Goal: Transaction & Acquisition: Purchase product/service

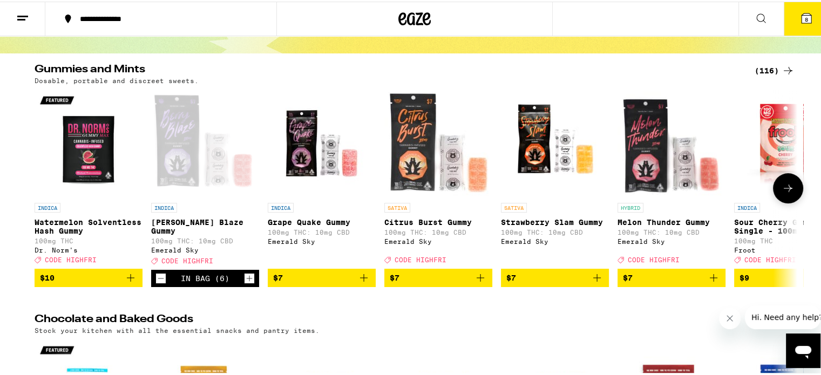
scroll to position [86, 0]
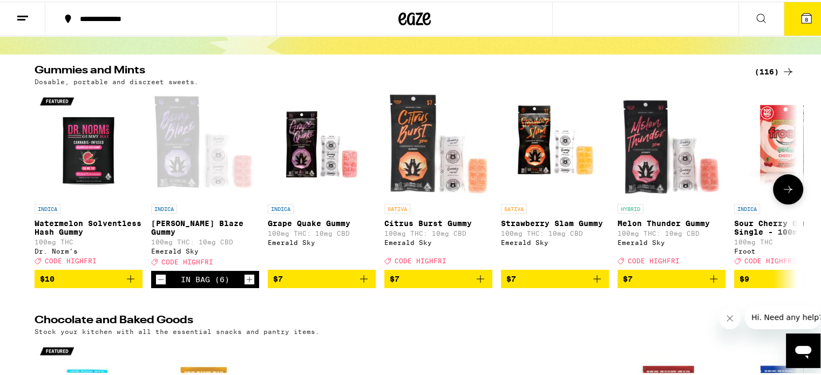
click at [781, 190] on icon at bounding box center [787, 187] width 13 height 13
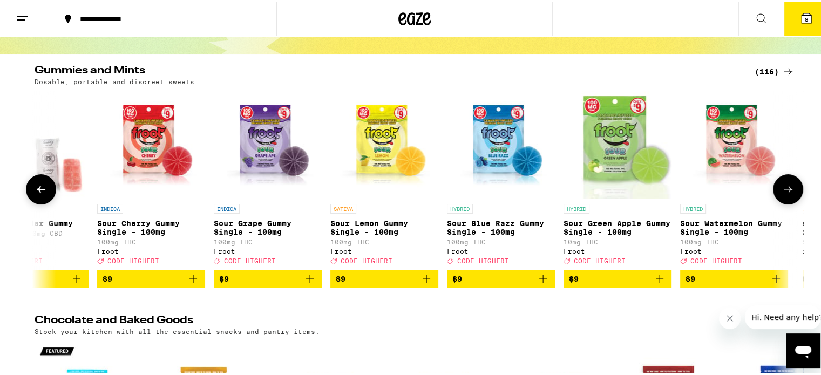
scroll to position [0, 642]
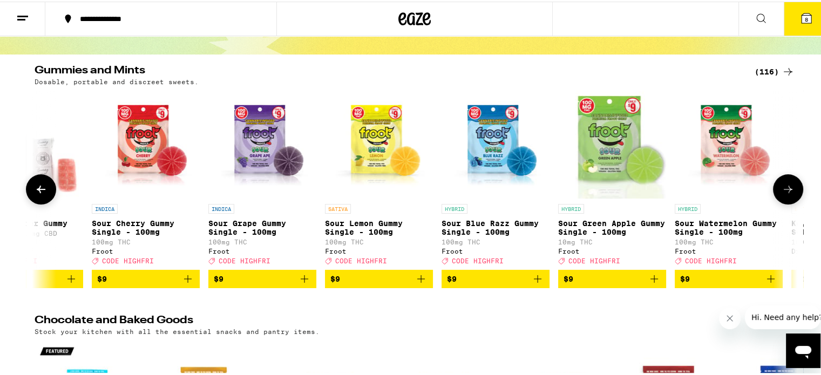
click at [781, 190] on icon at bounding box center [787, 187] width 13 height 13
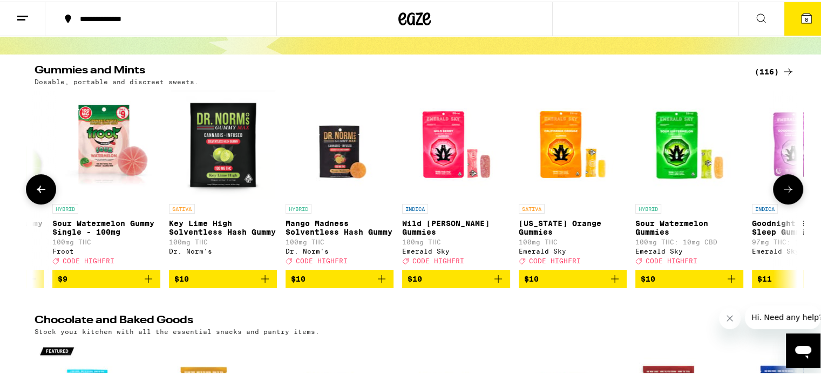
scroll to position [0, 1284]
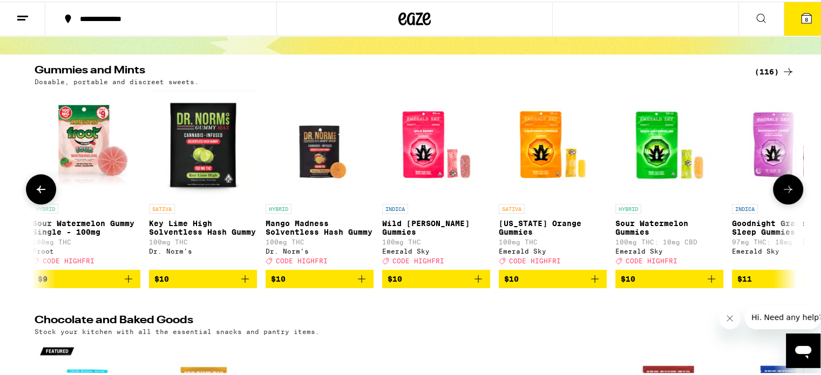
click at [781, 190] on icon at bounding box center [787, 187] width 13 height 13
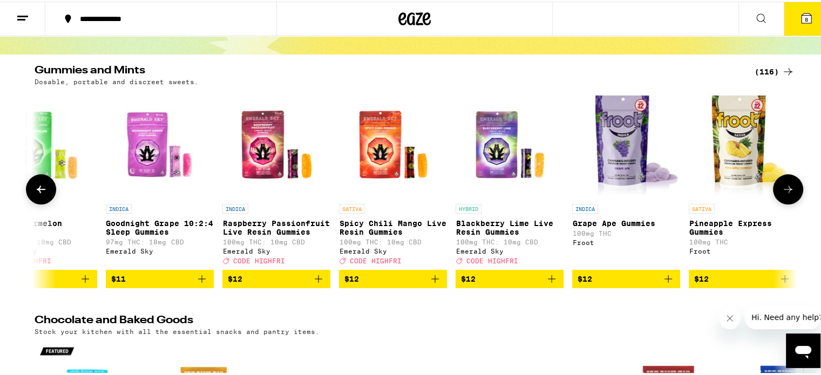
scroll to position [0, 1927]
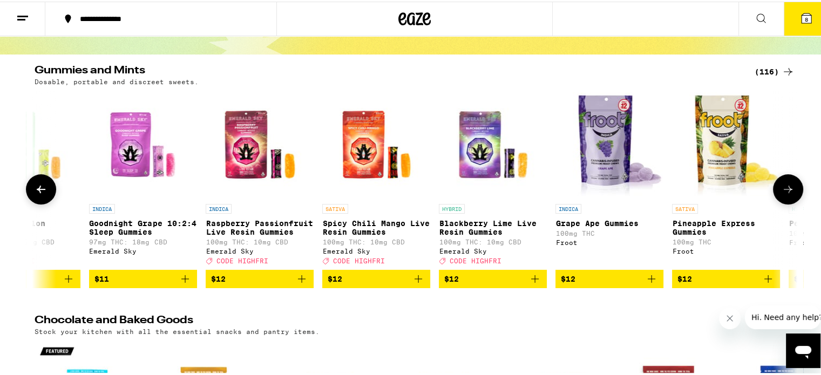
click at [781, 190] on icon at bounding box center [787, 187] width 13 height 13
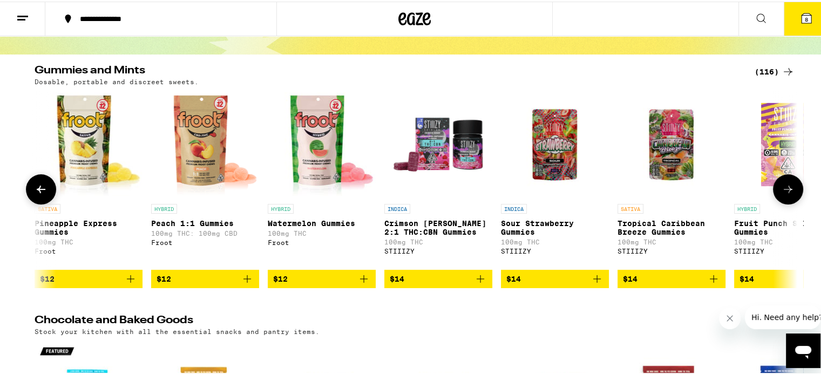
scroll to position [0, 2569]
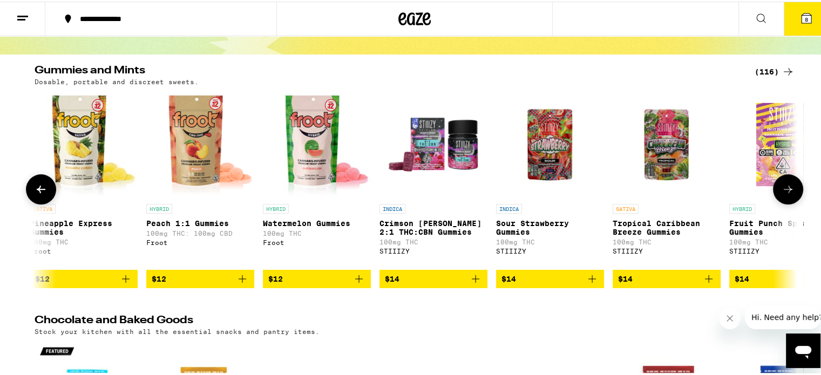
click at [781, 190] on icon at bounding box center [787, 187] width 13 height 13
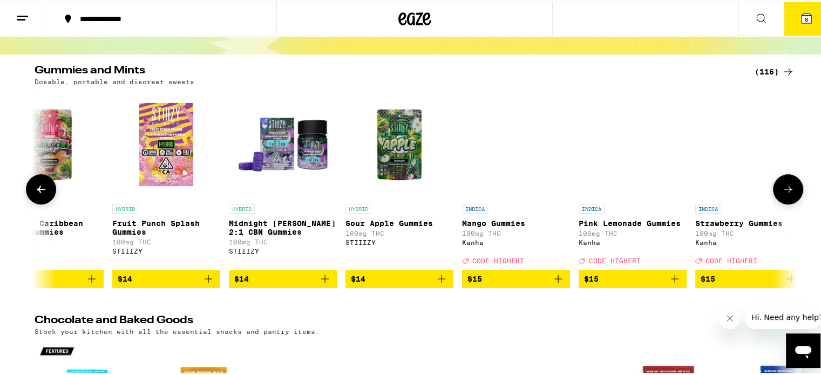
scroll to position [0, 3212]
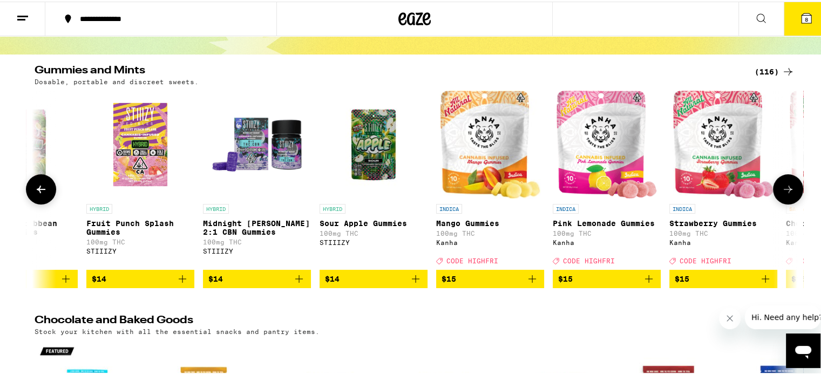
click at [781, 190] on icon at bounding box center [787, 187] width 13 height 13
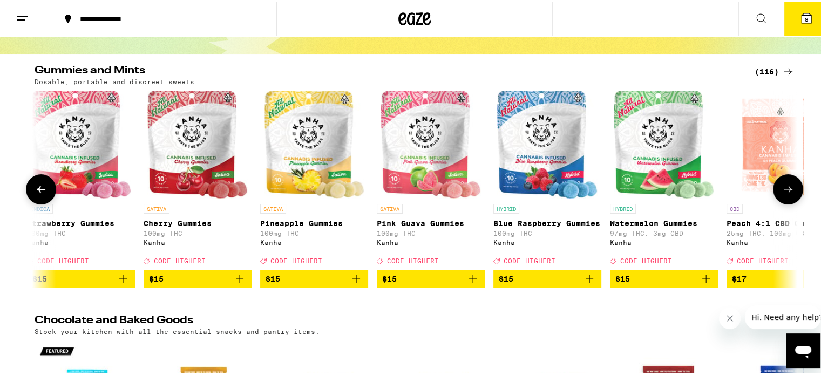
click at [781, 190] on icon at bounding box center [787, 187] width 13 height 13
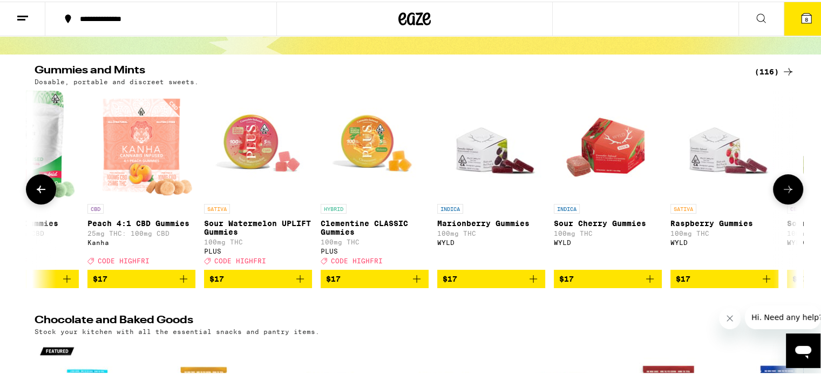
scroll to position [0, 4496]
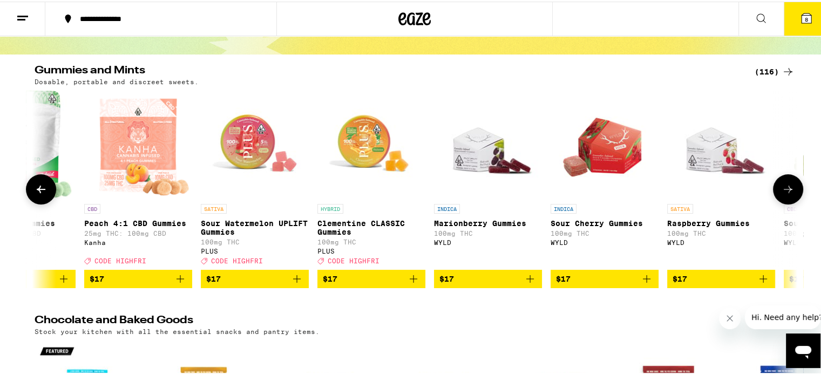
click at [781, 190] on icon at bounding box center [787, 187] width 13 height 13
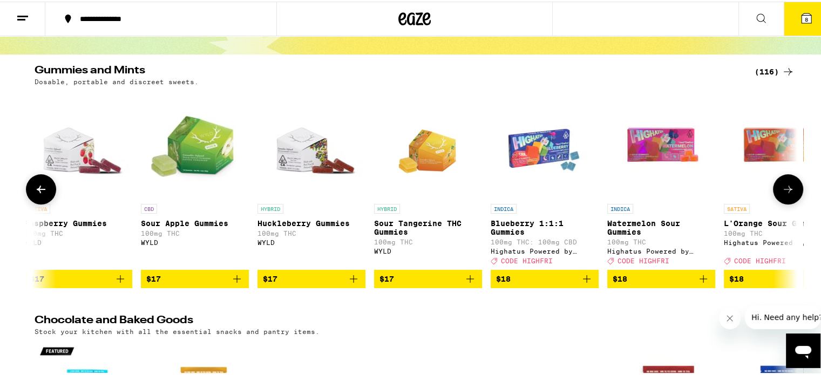
click at [781, 190] on icon at bounding box center [787, 187] width 13 height 13
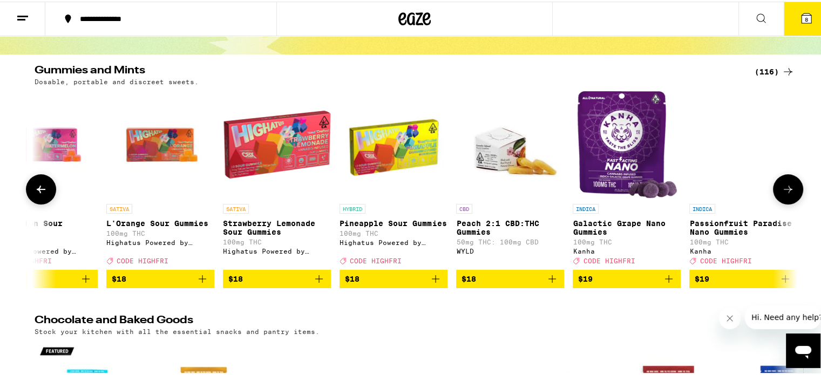
scroll to position [0, 5781]
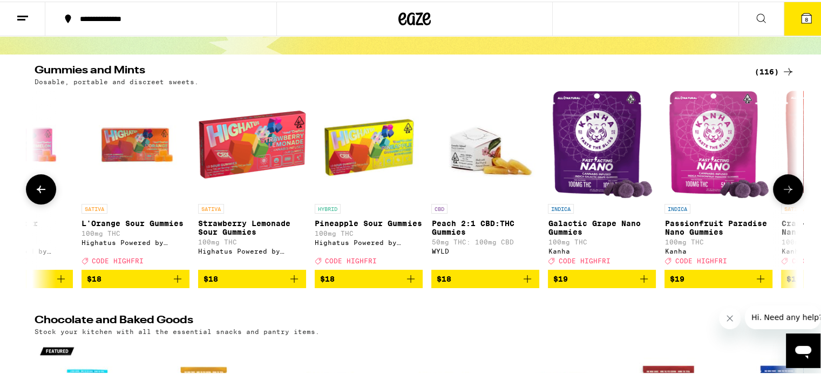
click at [781, 190] on icon at bounding box center [787, 187] width 13 height 13
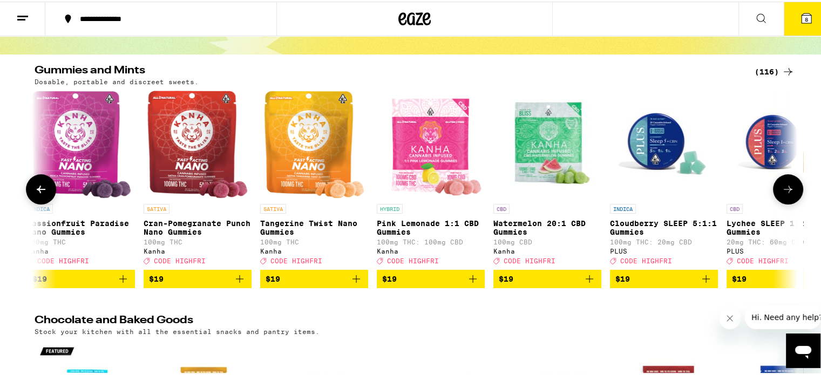
scroll to position [0, 6424]
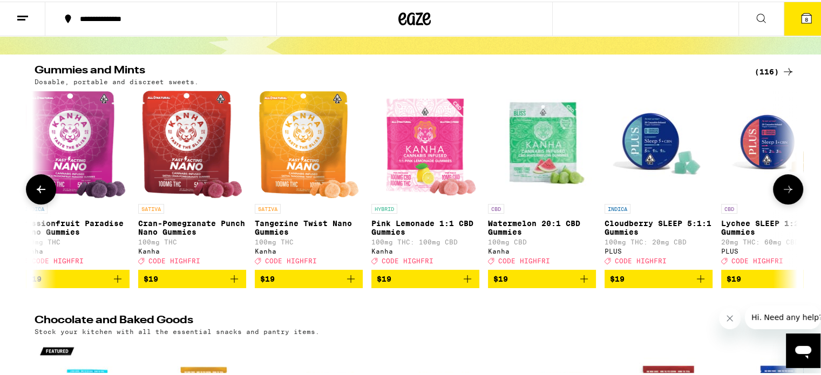
click at [781, 190] on icon at bounding box center [787, 187] width 13 height 13
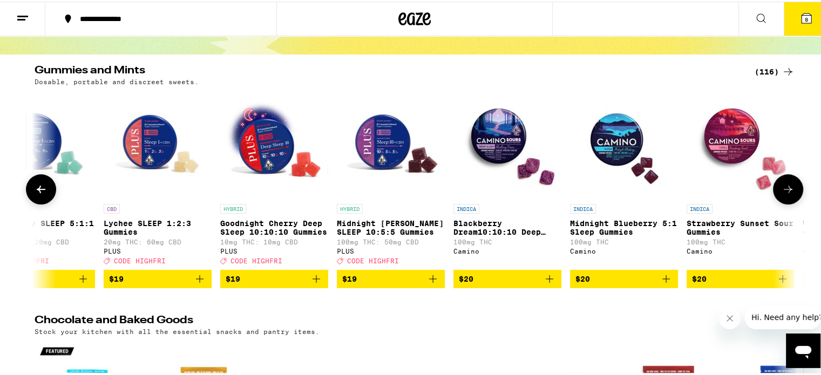
scroll to position [0, 7066]
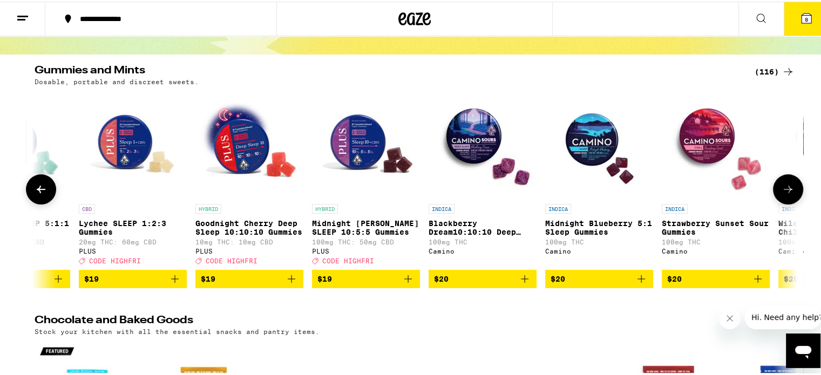
click at [784, 194] on icon at bounding box center [787, 187] width 13 height 13
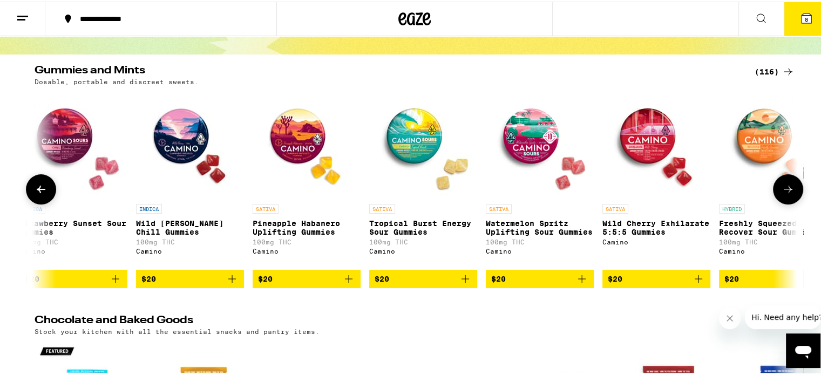
click at [784, 194] on icon at bounding box center [787, 187] width 13 height 13
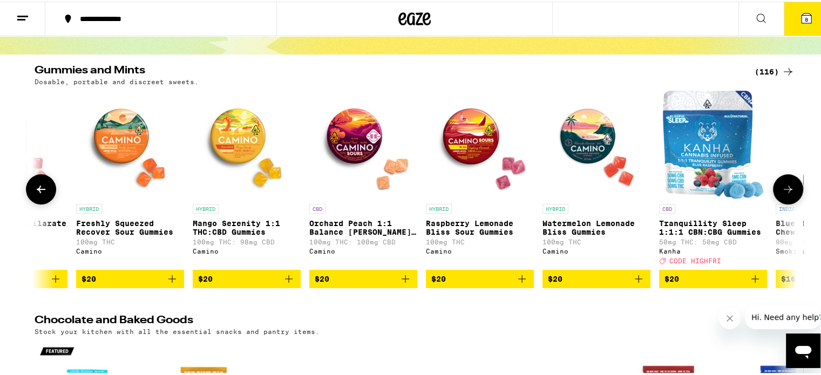
click at [784, 194] on icon at bounding box center [787, 187] width 13 height 13
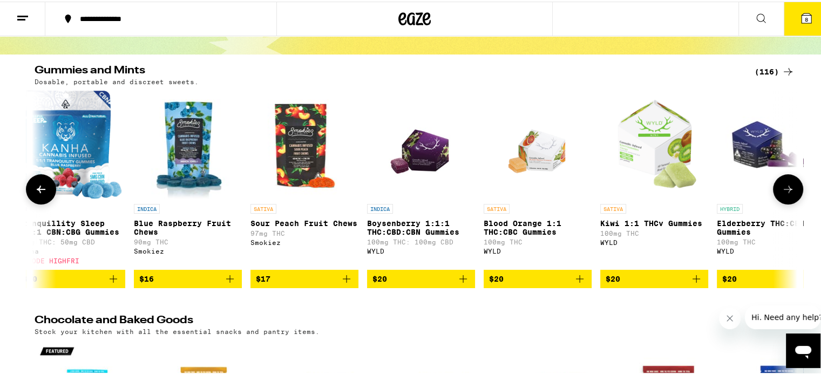
scroll to position [0, 8993]
click at [784, 194] on icon at bounding box center [787, 187] width 13 height 13
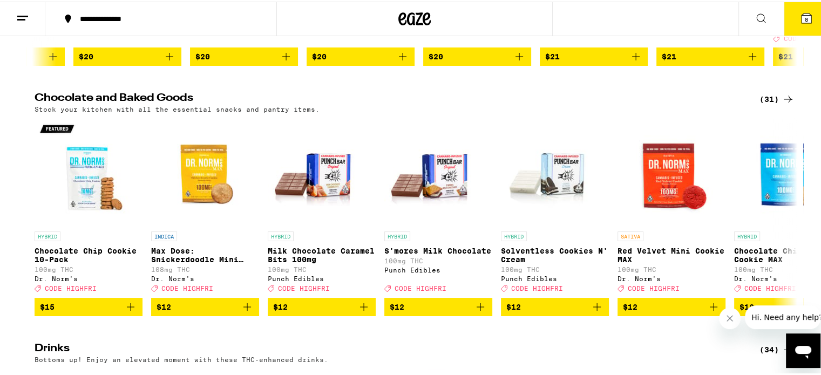
scroll to position [309, 0]
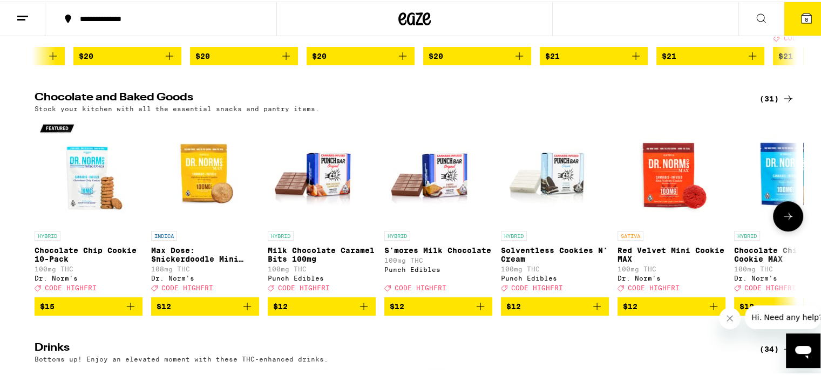
click at [785, 221] on icon at bounding box center [787, 214] width 13 height 13
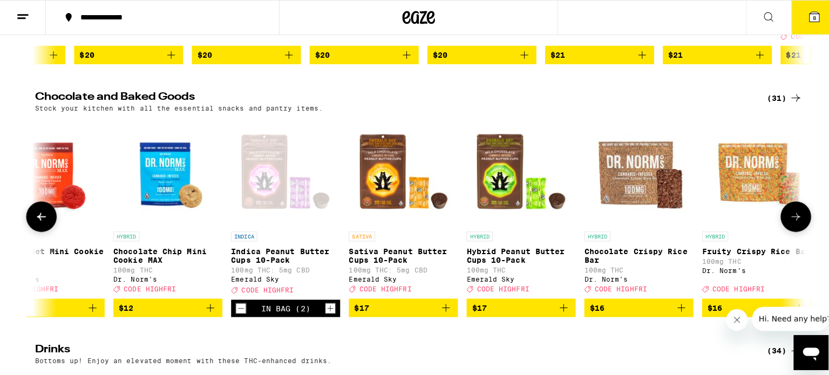
scroll to position [0, 642]
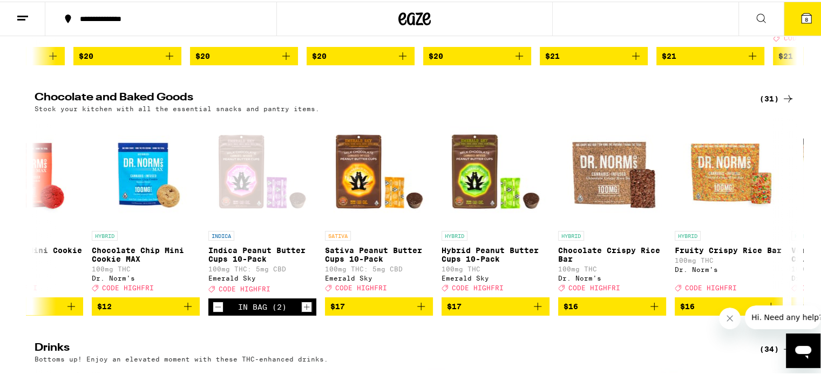
click at [795, 25] on button "8" at bounding box center [806, 17] width 45 height 33
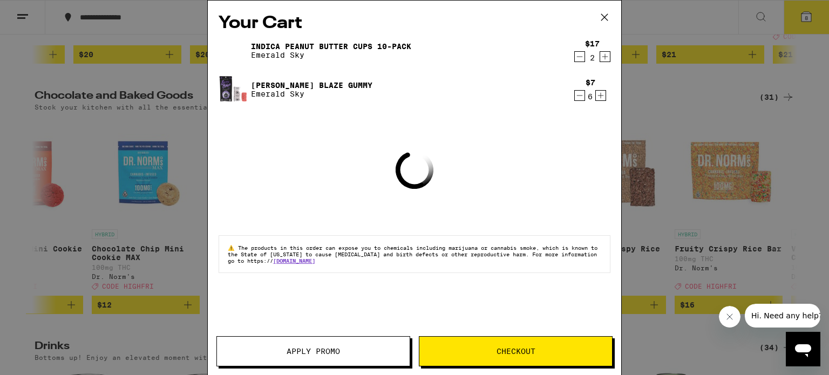
click at [611, 19] on icon at bounding box center [604, 17] width 16 height 16
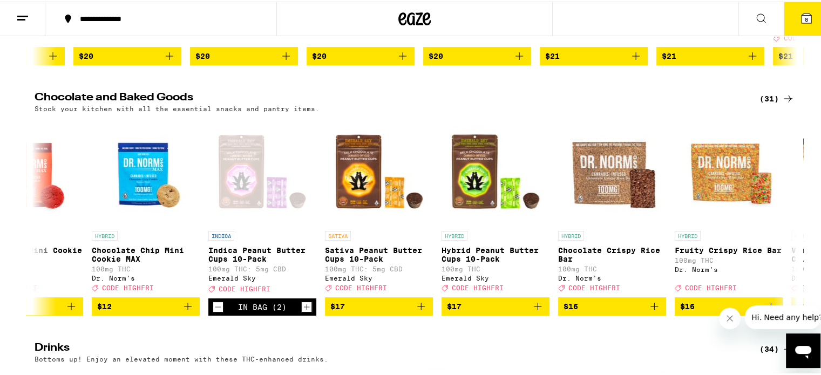
click at [801, 19] on icon at bounding box center [806, 17] width 10 height 10
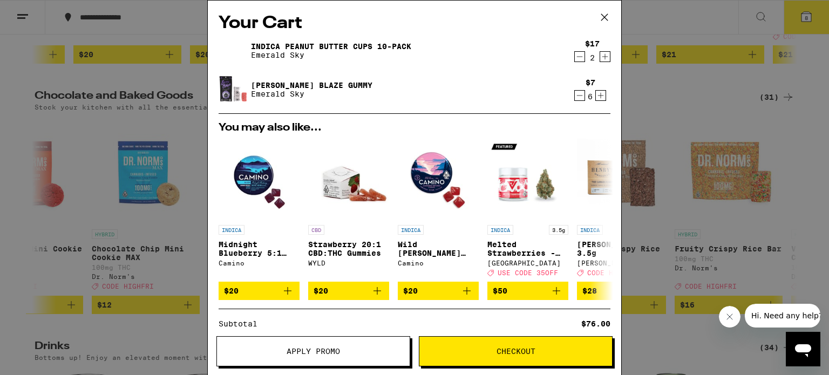
click at [575, 58] on icon "Decrement" at bounding box center [580, 56] width 10 height 13
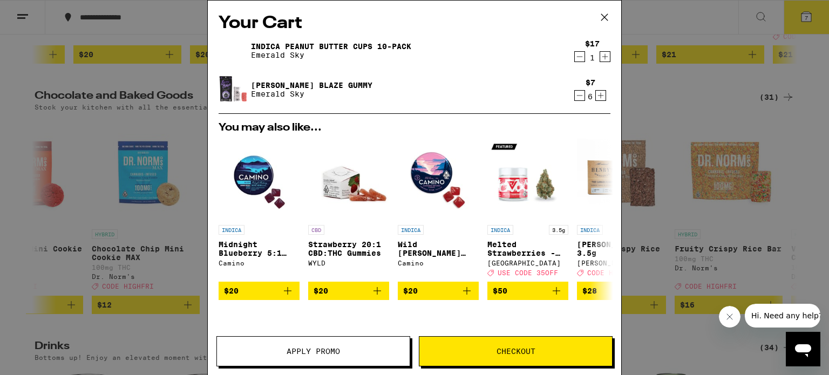
click at [575, 58] on icon "Decrement" at bounding box center [580, 56] width 10 height 13
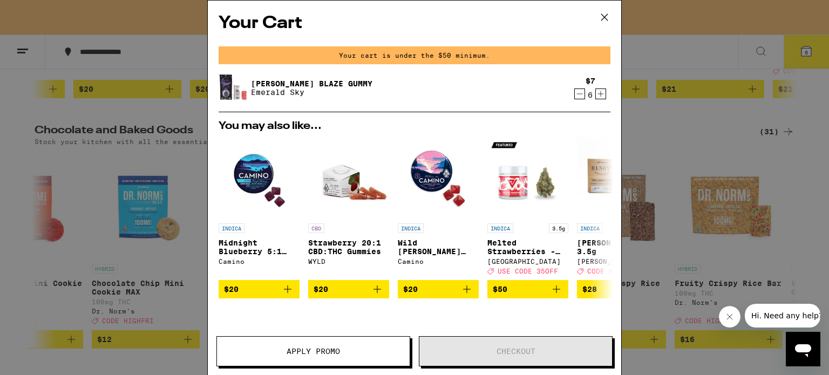
scroll to position [344, 0]
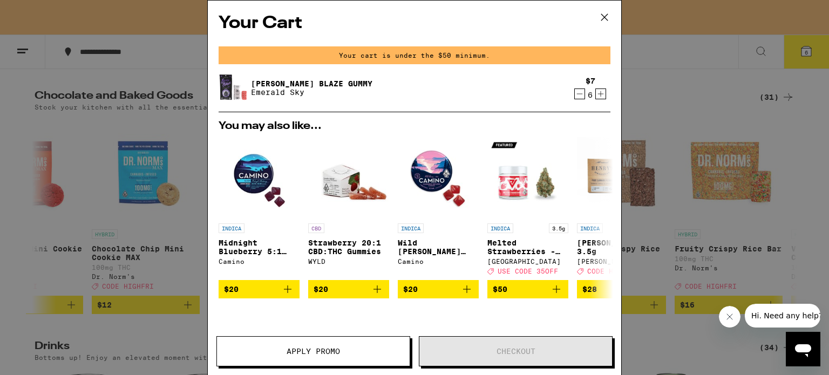
click at [575, 92] on icon "Decrement" at bounding box center [580, 93] width 10 height 13
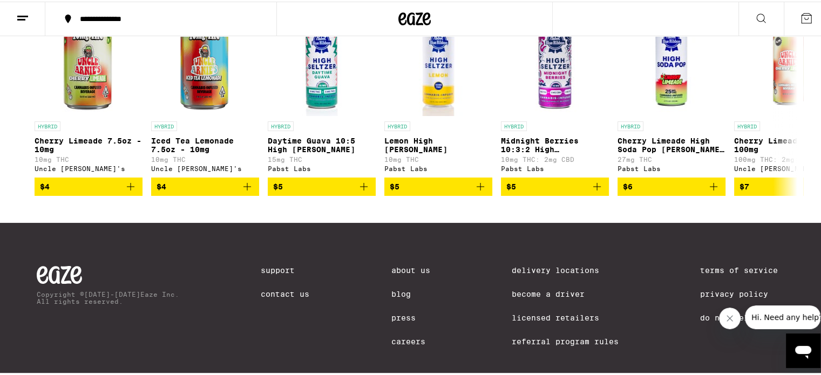
scroll to position [712, 0]
